Goal: Information Seeking & Learning: Learn about a topic

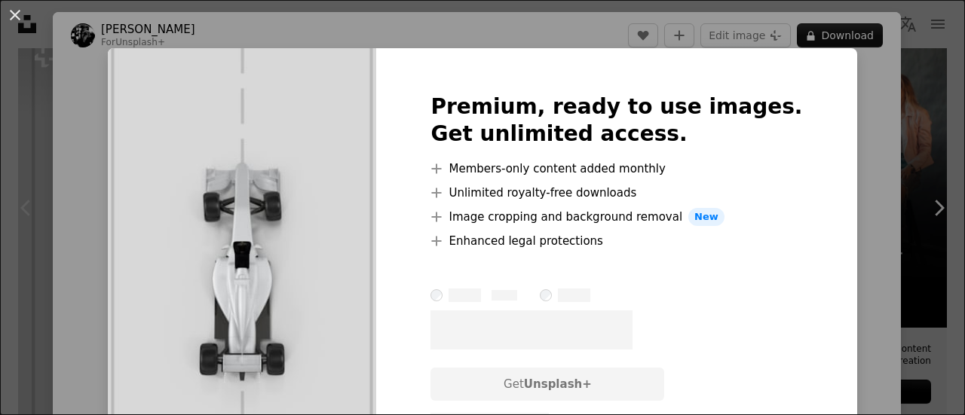
scroll to position [193, 0]
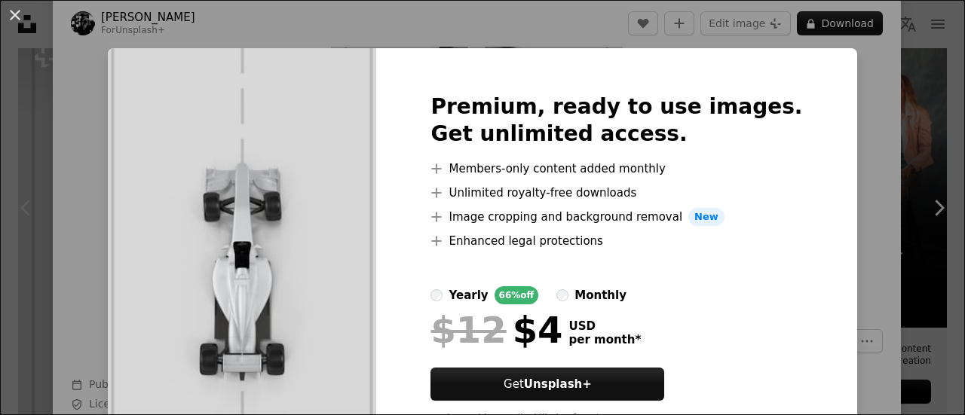
click at [902, 95] on div "An X shape Premium, ready to use images. Get unlimited access. A plus sign Memb…" at bounding box center [482, 207] width 965 height 415
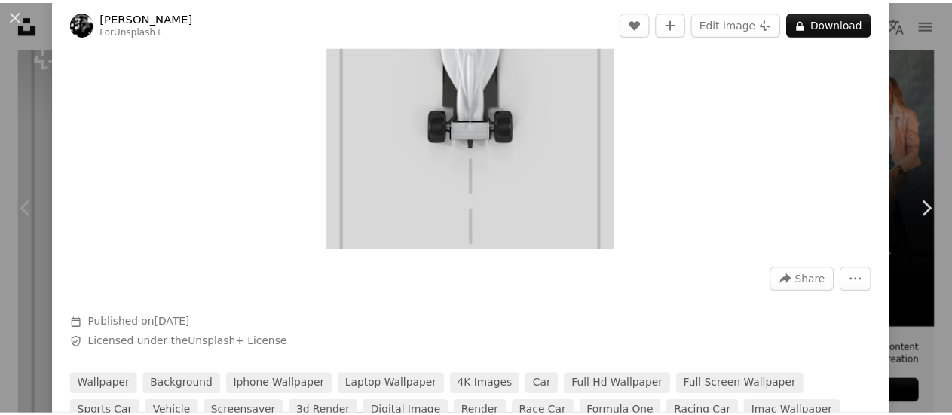
scroll to position [250, 0]
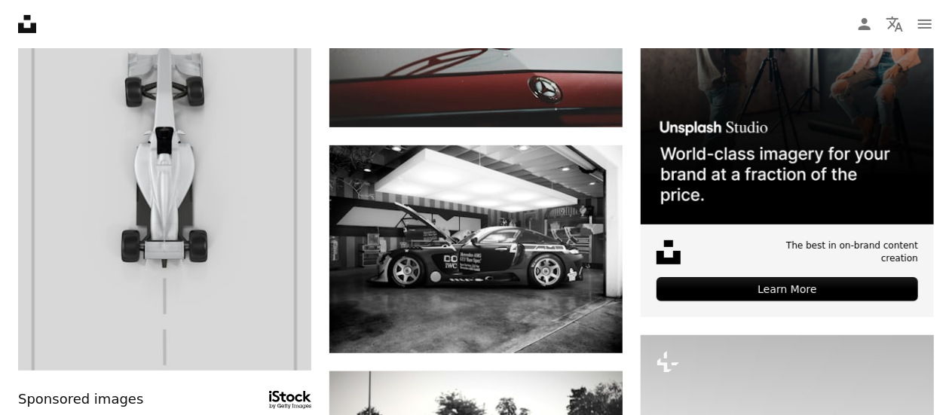
scroll to position [315, 0]
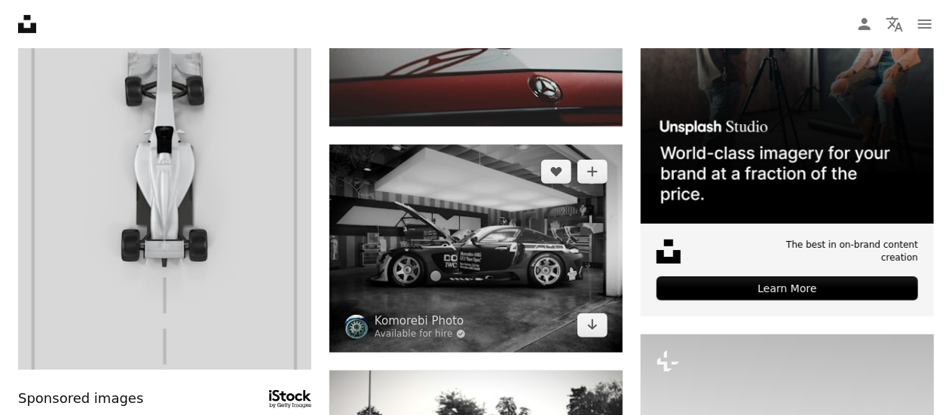
click at [520, 246] on img at bounding box center [475, 249] width 293 height 208
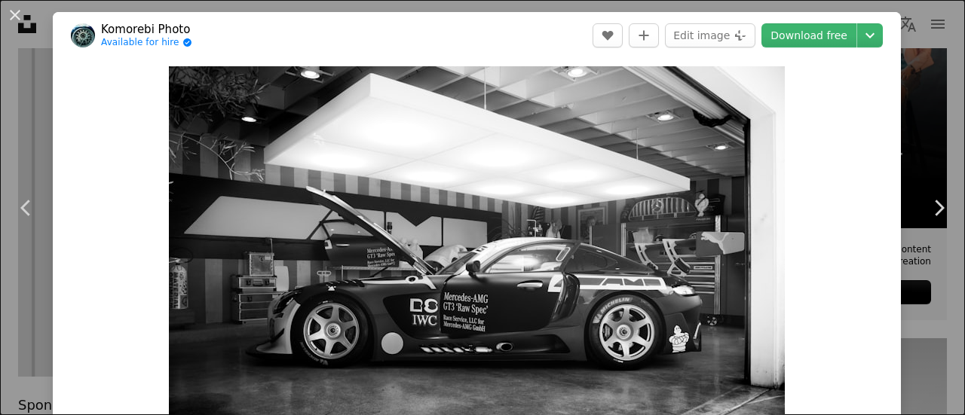
click at [941, 90] on div "An X shape Chevron left Chevron right Komorebi Photo Available for hire A check…" at bounding box center [482, 207] width 965 height 415
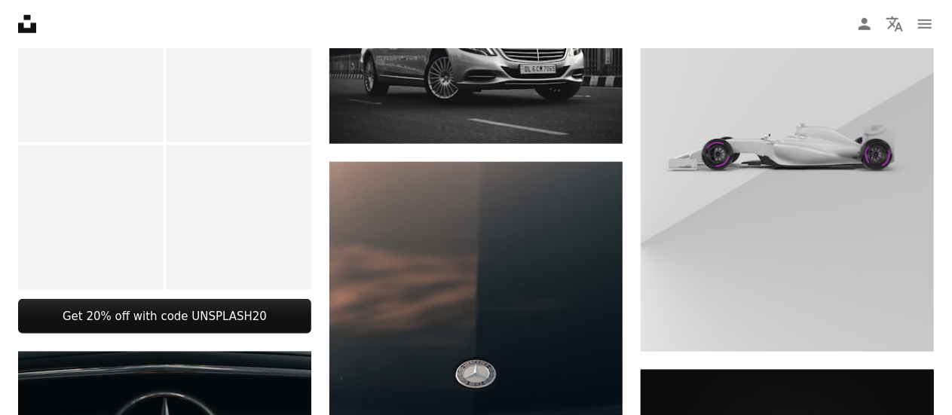
scroll to position [723, 0]
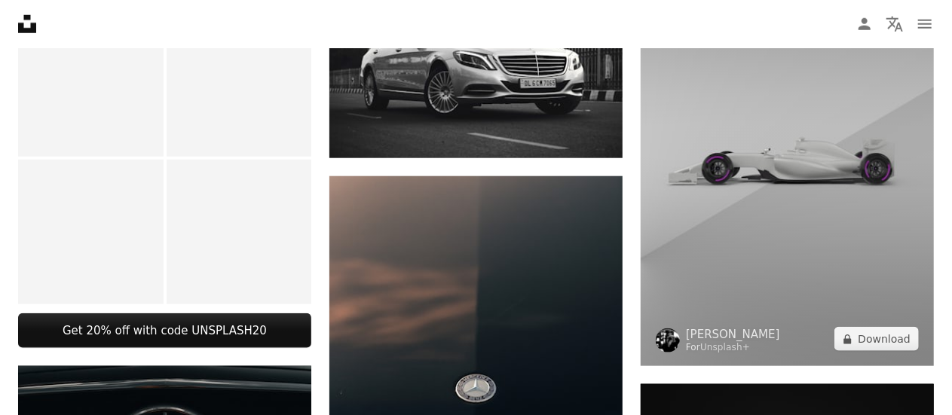
click at [843, 152] on img at bounding box center [787, 147] width 293 height 440
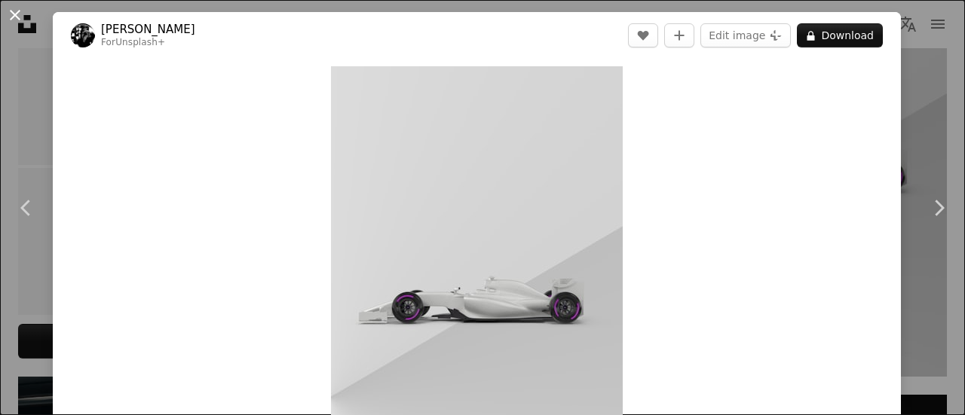
click at [14, 17] on button "An X shape" at bounding box center [15, 15] width 18 height 18
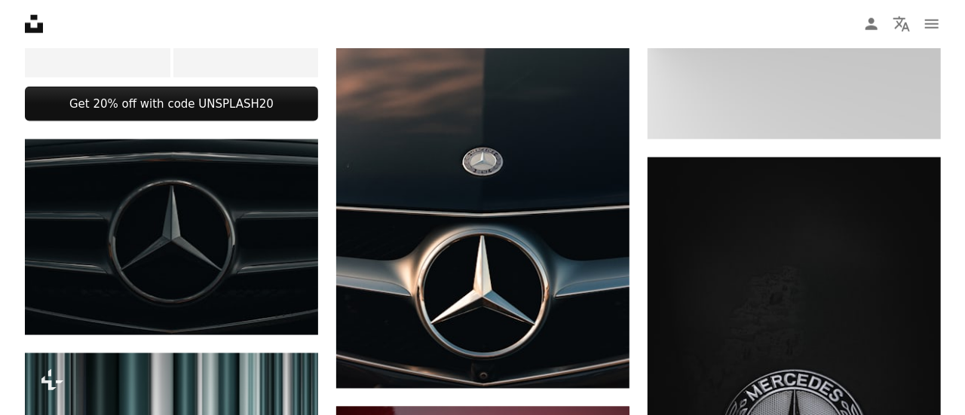
scroll to position [950, 0]
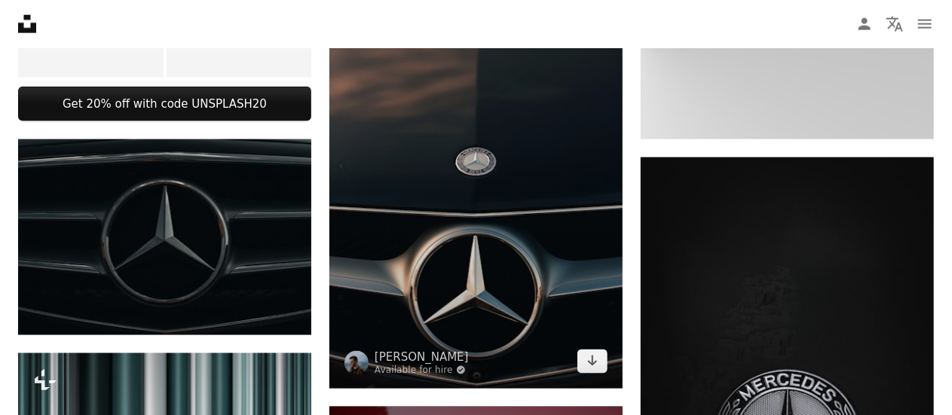
click at [513, 225] on img at bounding box center [475, 168] width 293 height 439
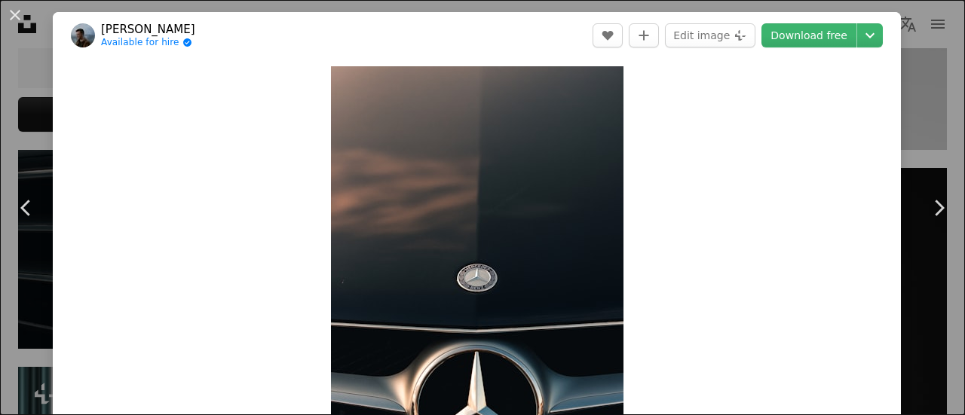
click at [934, 83] on div "An X shape Chevron left Chevron right [PERSON_NAME] Available for hire A checkm…" at bounding box center [482, 207] width 965 height 415
